Goal: Find specific page/section: Find specific page/section

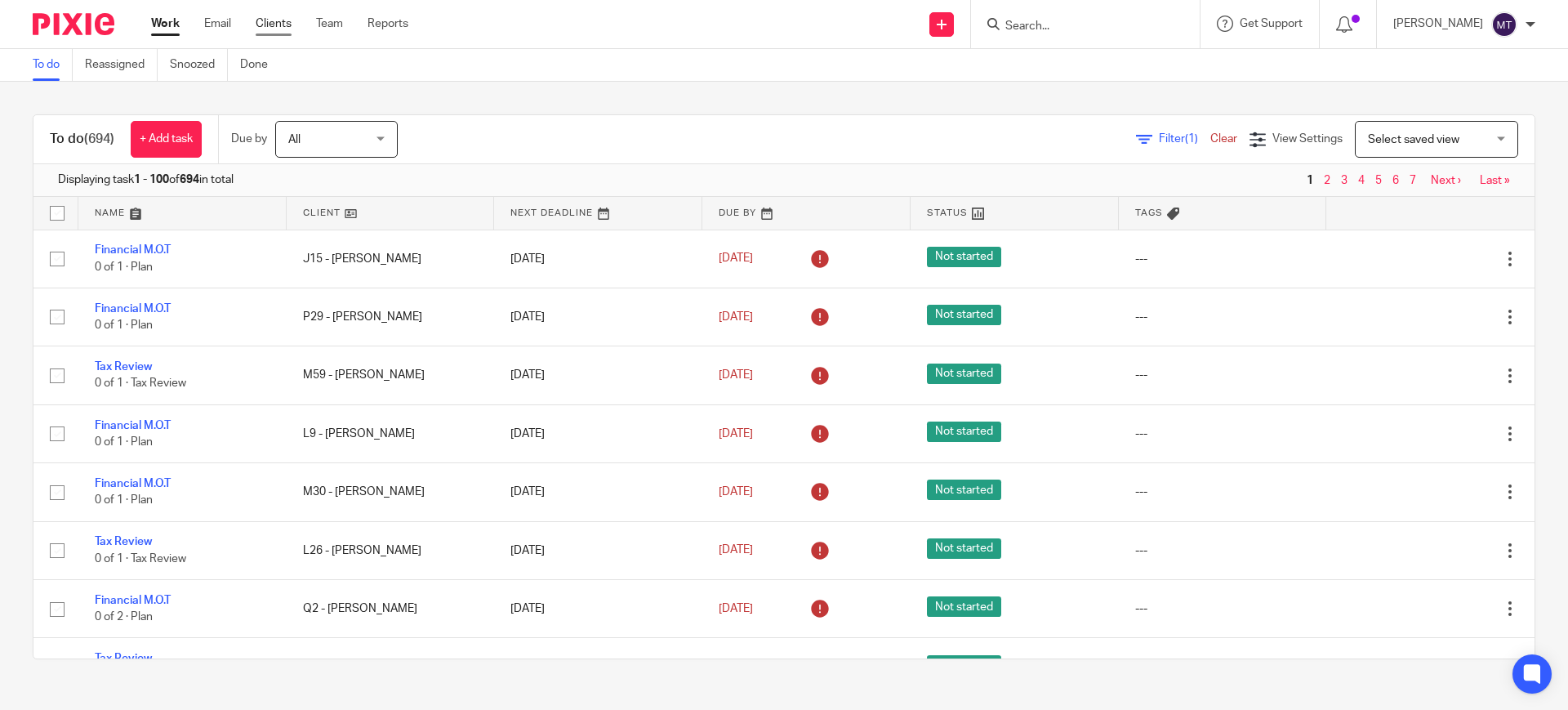
click at [278, 23] on link "Clients" at bounding box center [274, 24] width 36 height 16
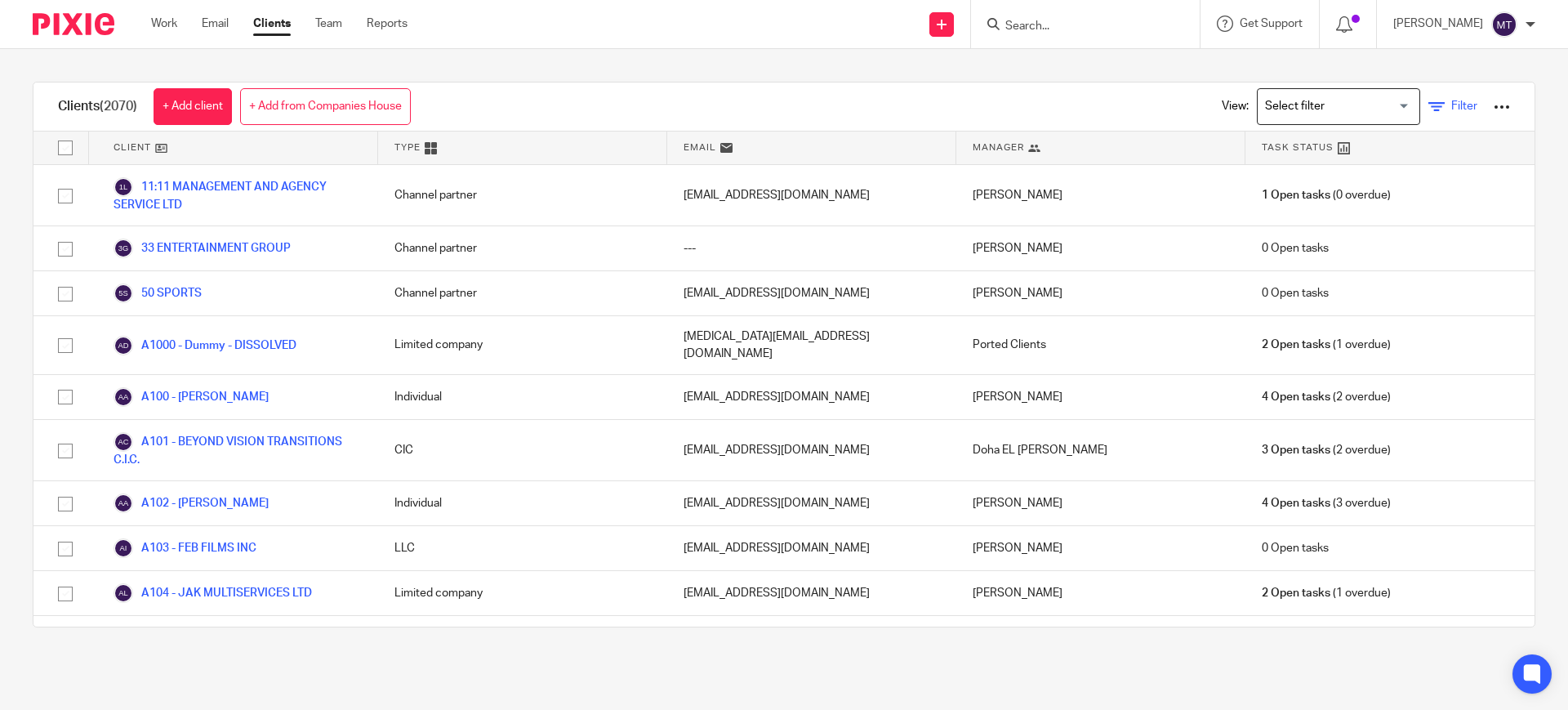
click at [1429, 104] on icon at bounding box center [1437, 107] width 16 height 16
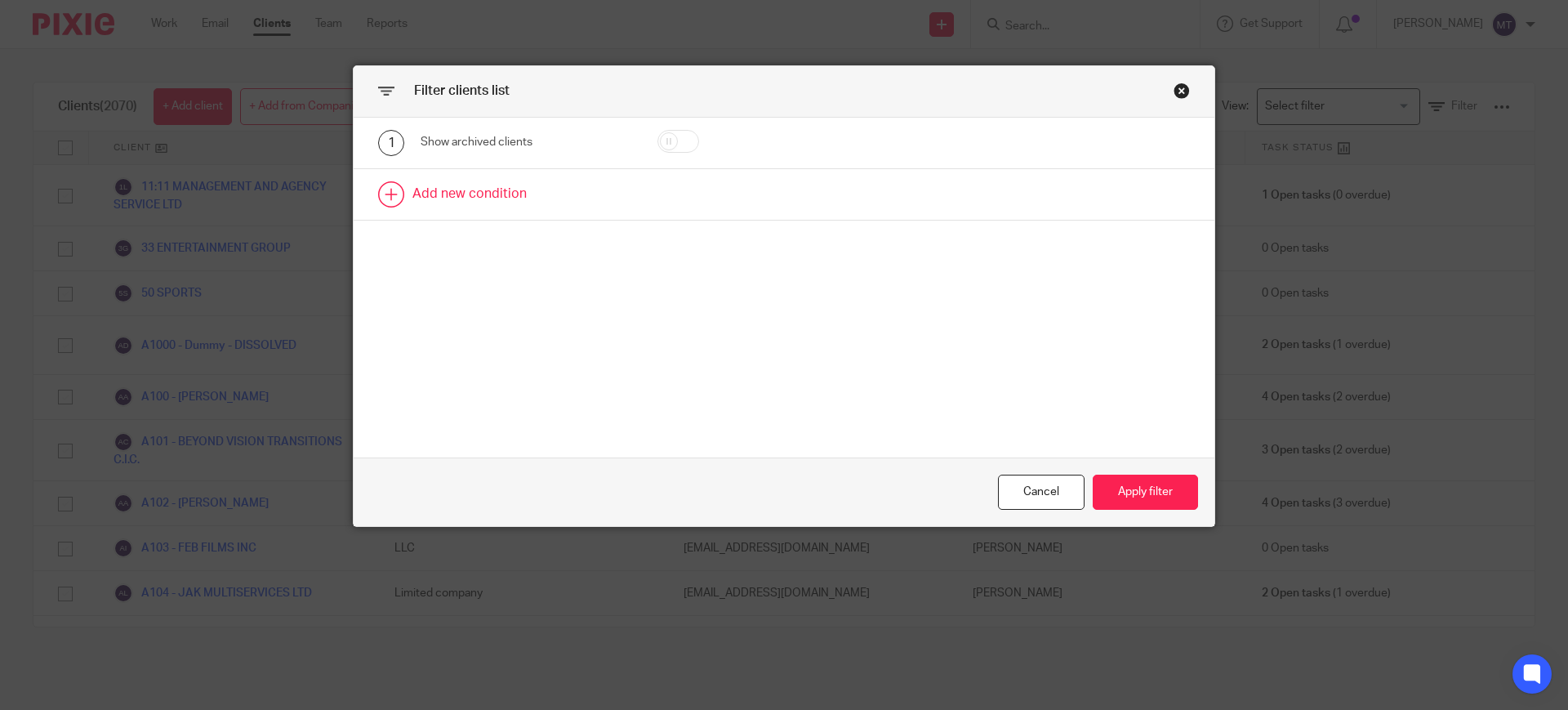
click at [573, 190] on link at bounding box center [784, 194] width 861 height 51
click at [597, 192] on div "Field" at bounding box center [526, 199] width 211 height 37
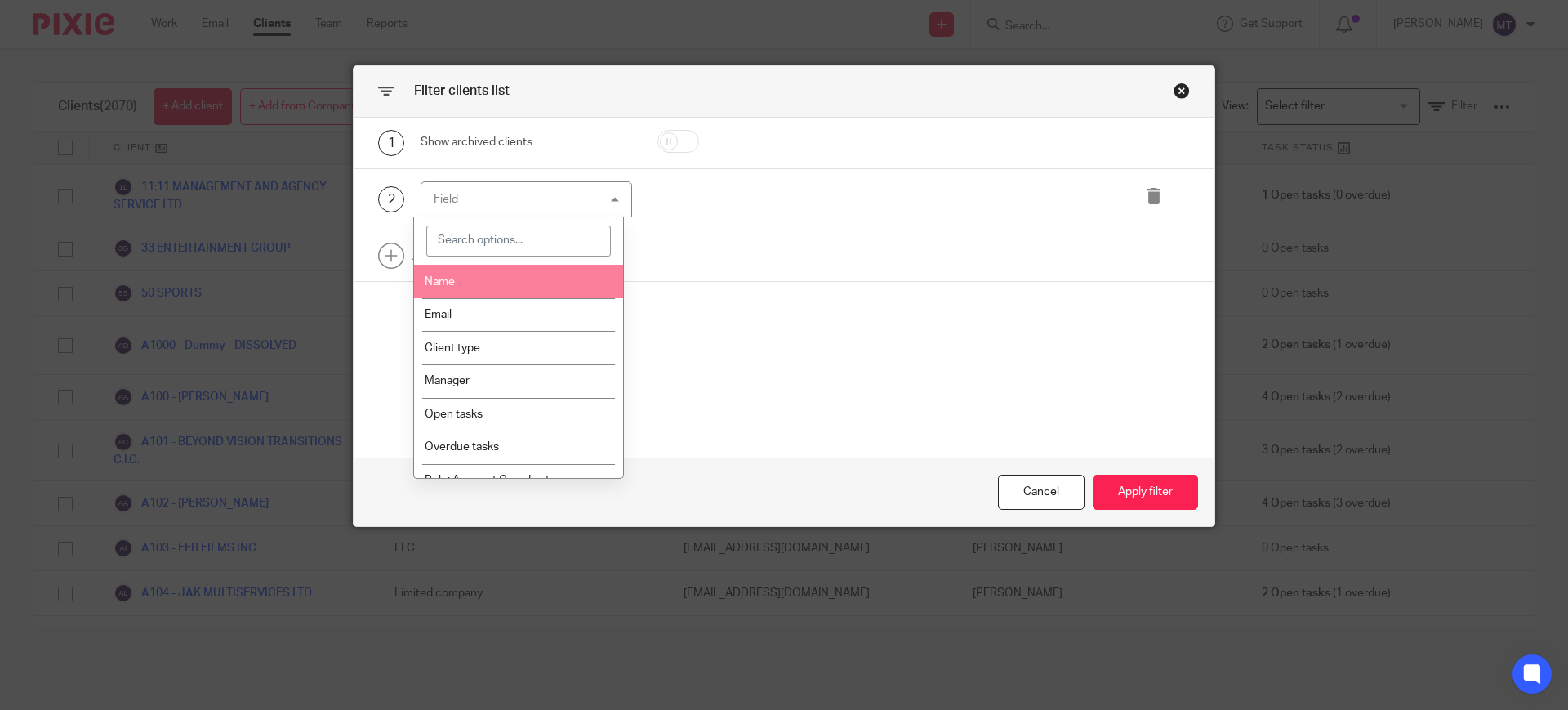
click at [536, 245] on input "search" at bounding box center [519, 241] width 185 height 31
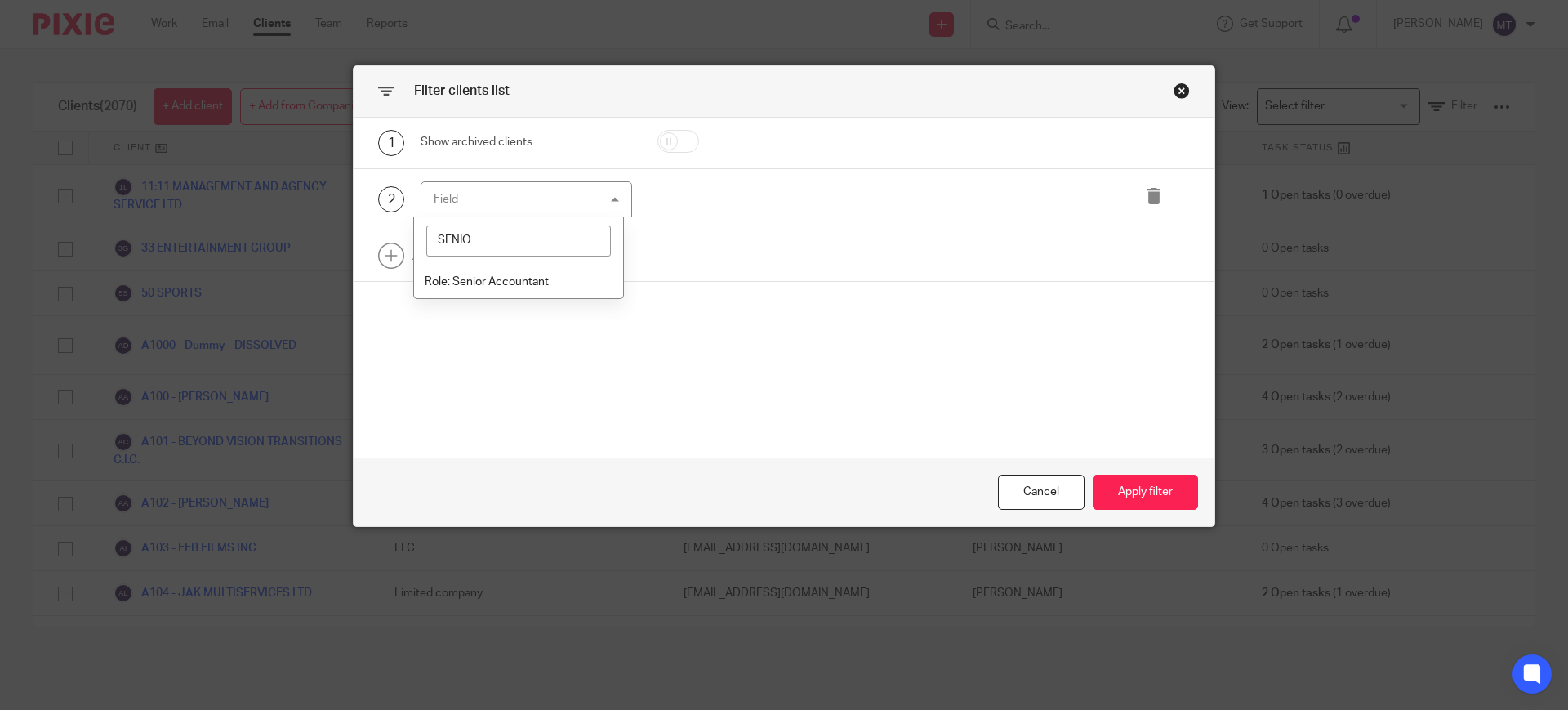
type input "SENIOR"
click at [532, 279] on span "Role: Senior Accountant" at bounding box center [486, 282] width 124 height 11
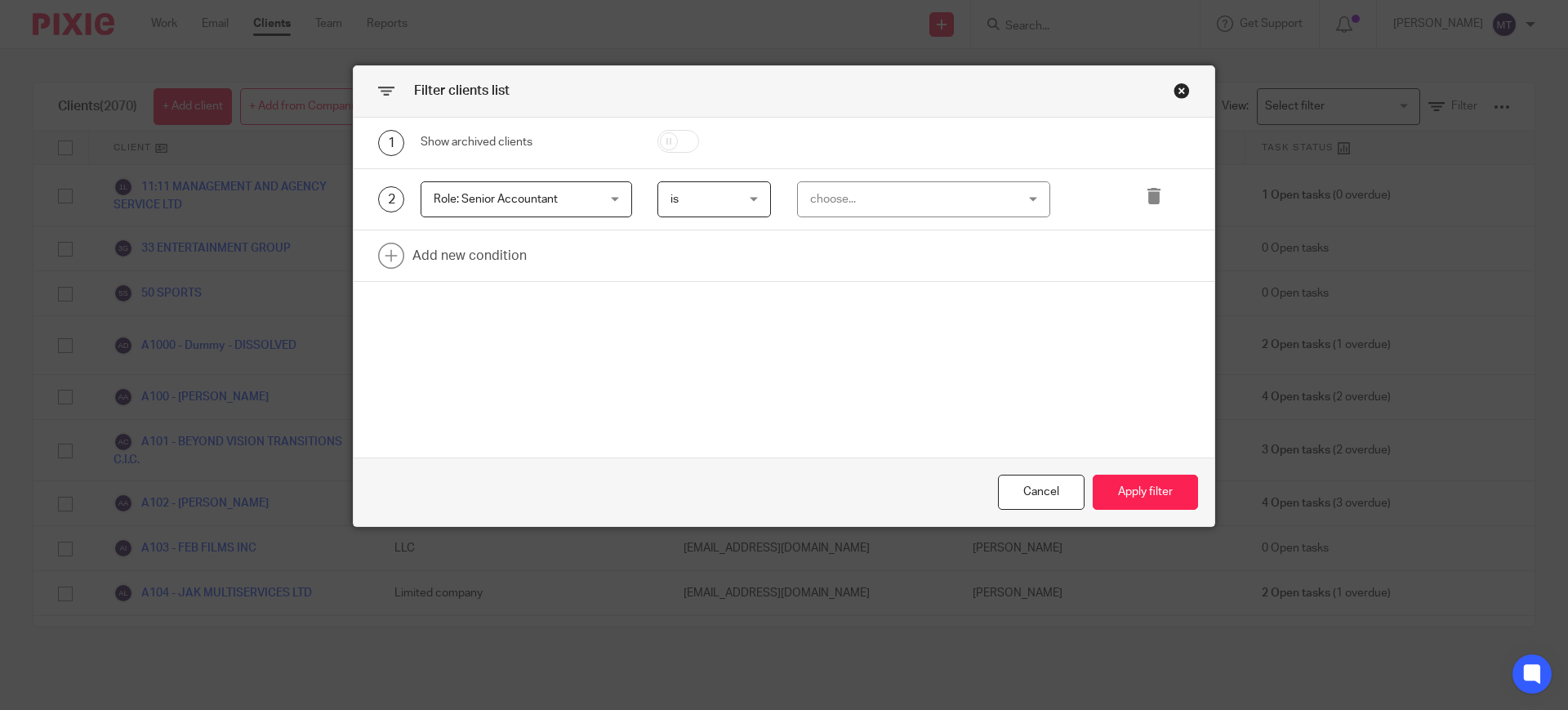
click at [861, 196] on div "choose..." at bounding box center [906, 199] width 192 height 34
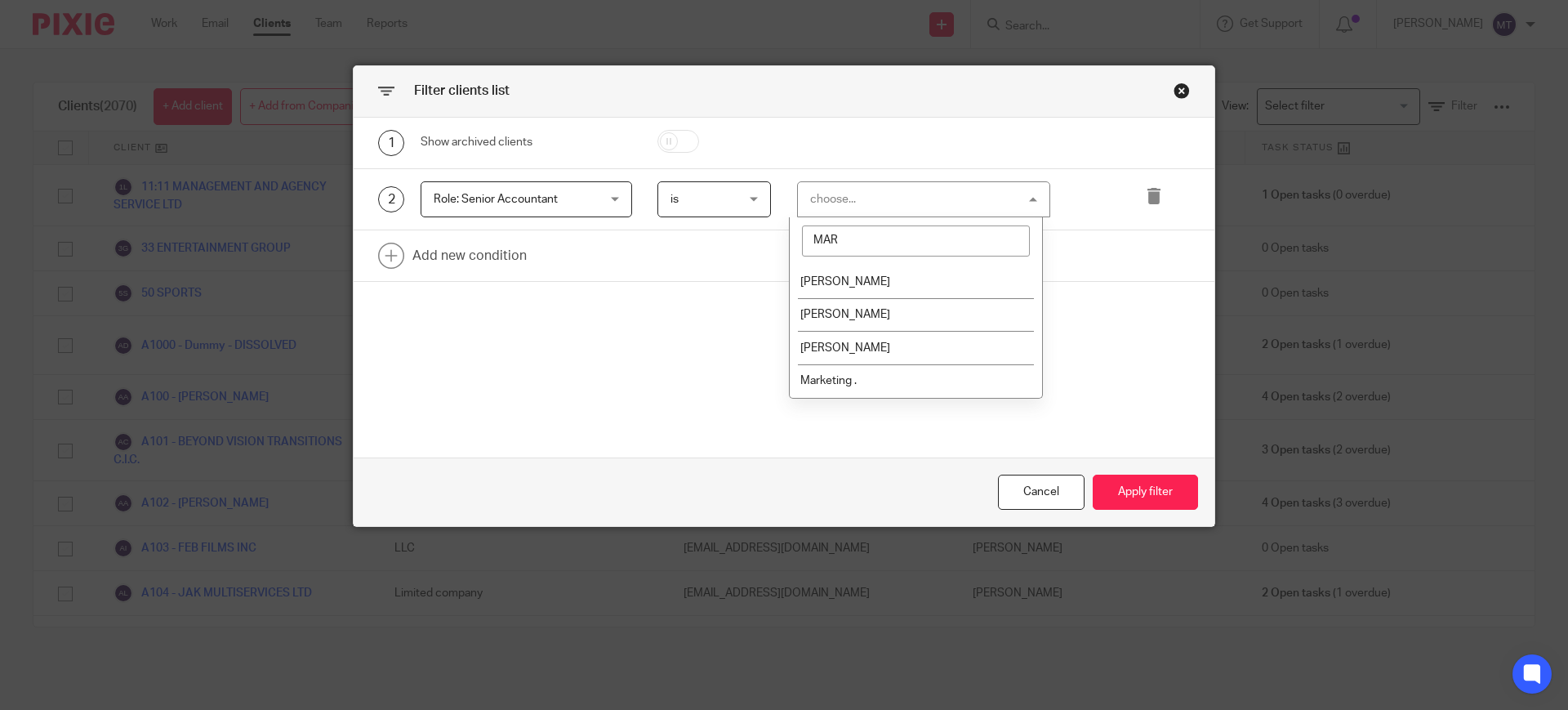
type input "[PERSON_NAME]"
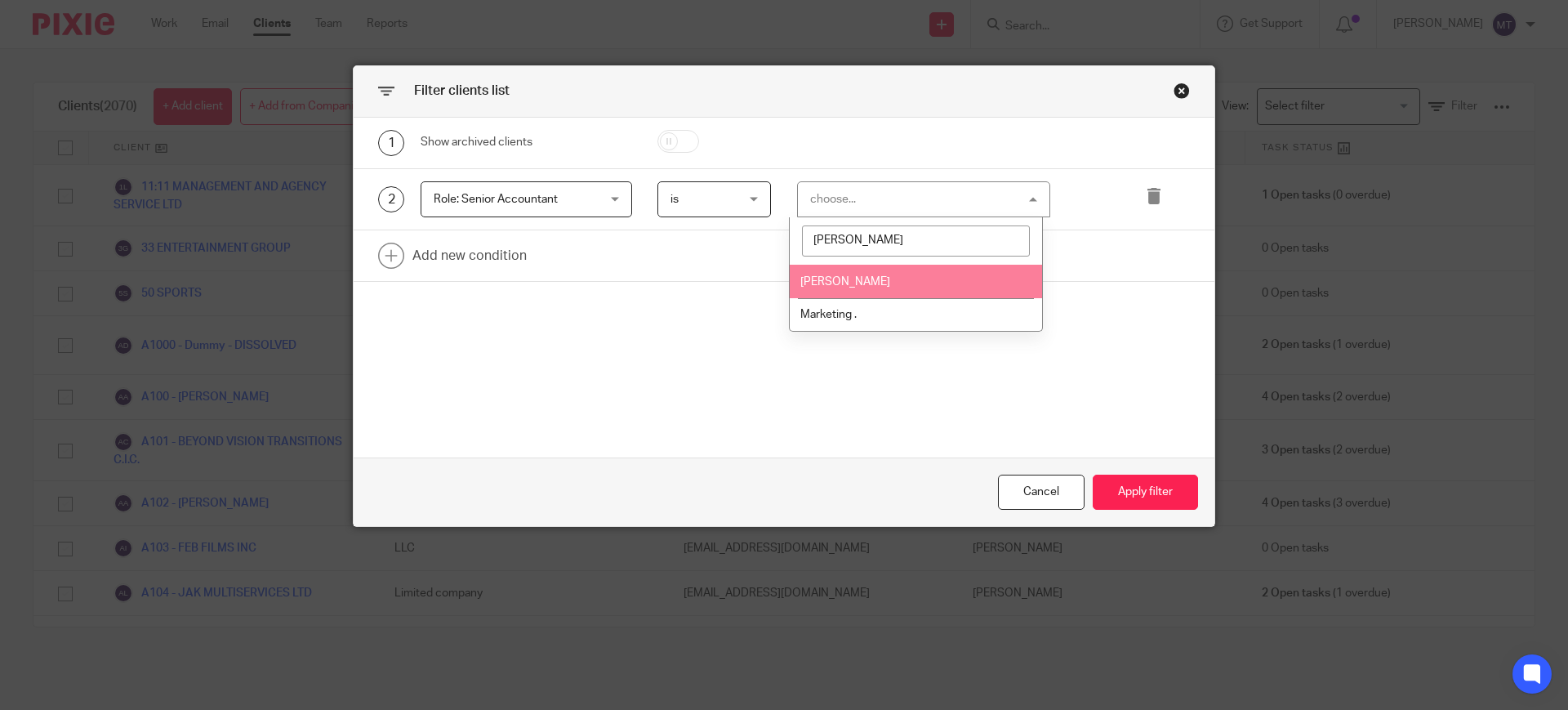
click at [841, 282] on span "[PERSON_NAME]" at bounding box center [845, 282] width 90 height 11
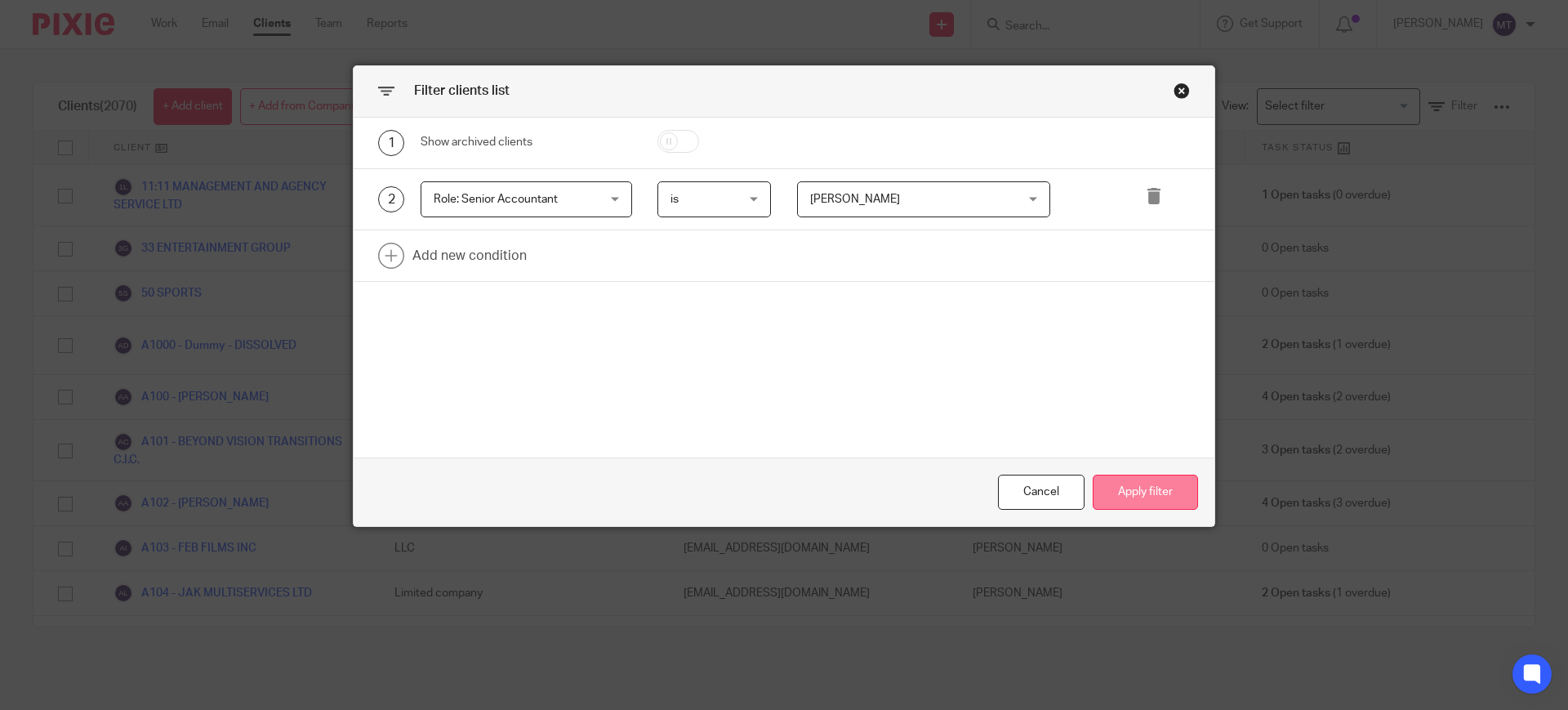
click at [1153, 489] on button "Apply filter" at bounding box center [1145, 492] width 106 height 35
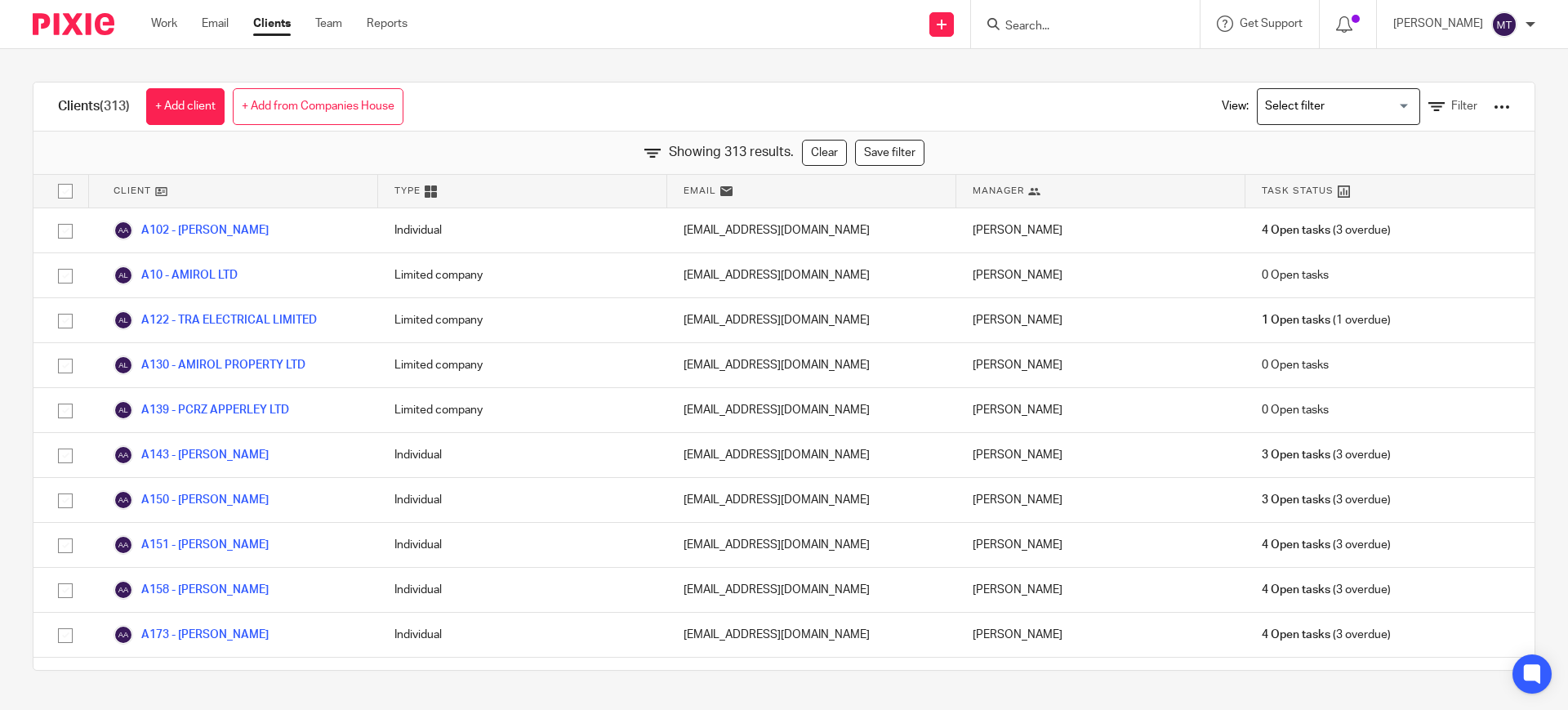
click at [1493, 107] on div at bounding box center [1502, 107] width 16 height 16
click at [1389, 195] on link "Export clients to CSV file" at bounding box center [1363, 193] width 227 height 25
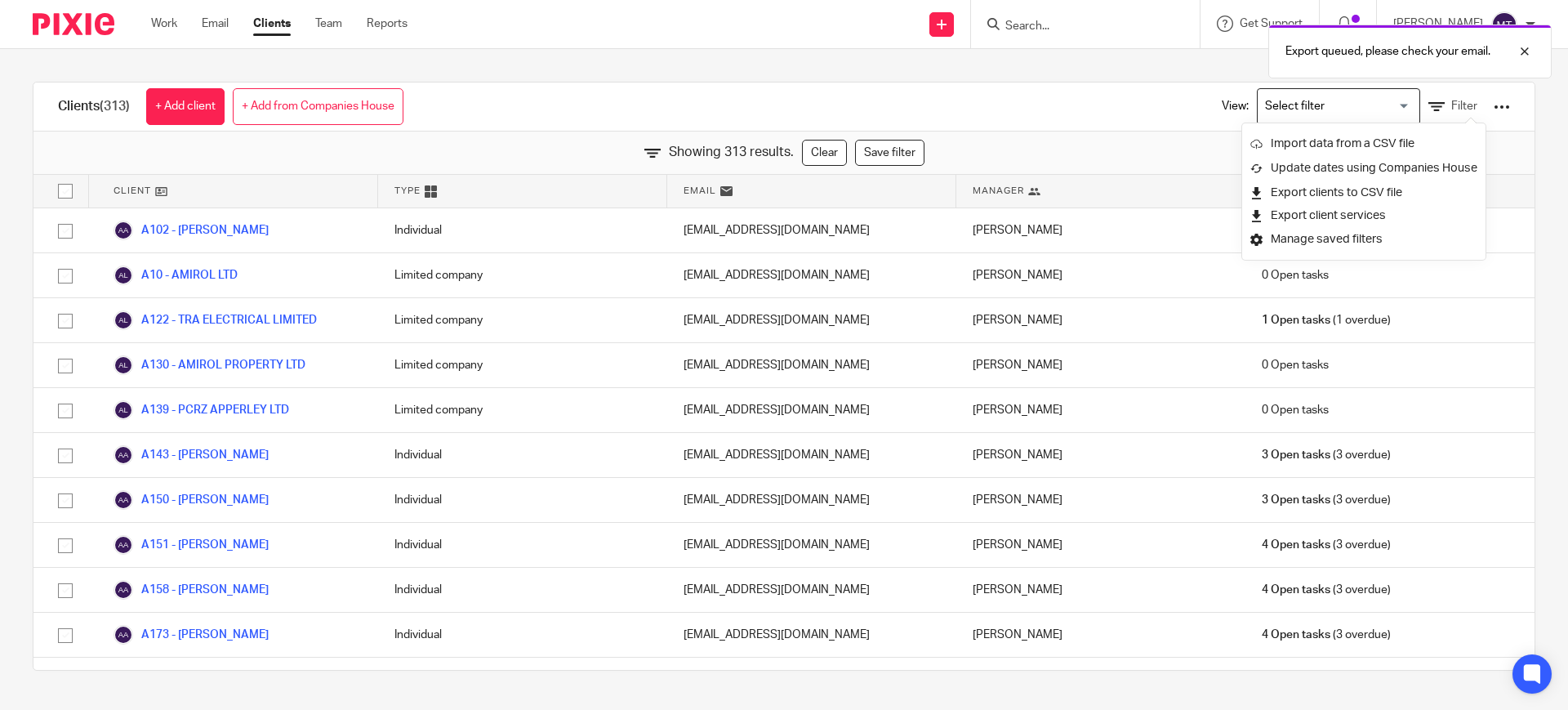
click at [1066, 126] on div "Clients (313) + Add client + Add from Companies House View: Loading... Filter" at bounding box center [784, 107] width 1501 height 49
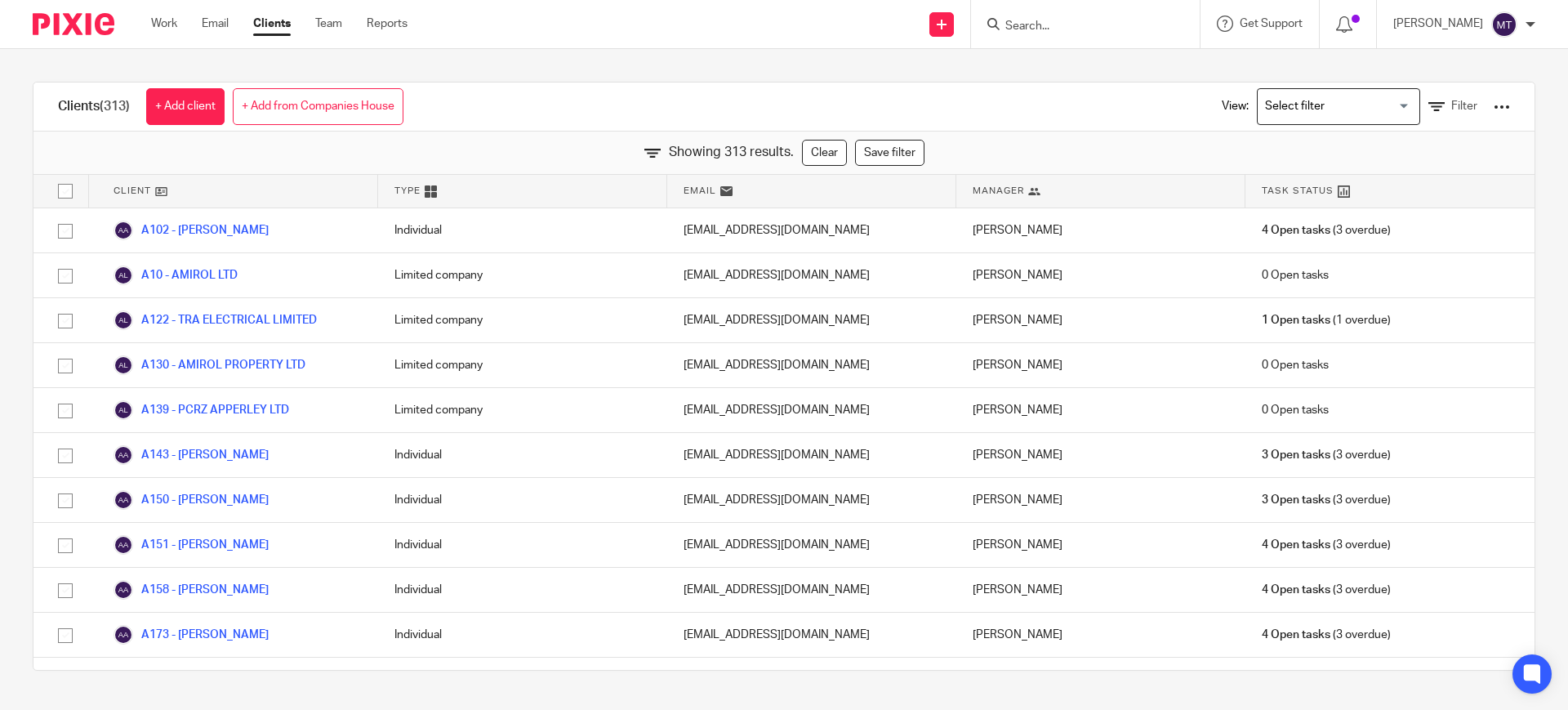
click at [22, 205] on div "Clients (313) + Add client + Add from Companies House View: Loading... Filter S…" at bounding box center [784, 376] width 1568 height 654
click at [497, 60] on div "Clients (313) + Add client + Add from Companies House View: Loading... Filter S…" at bounding box center [784, 376] width 1568 height 654
